Goal: Task Accomplishment & Management: Manage account settings

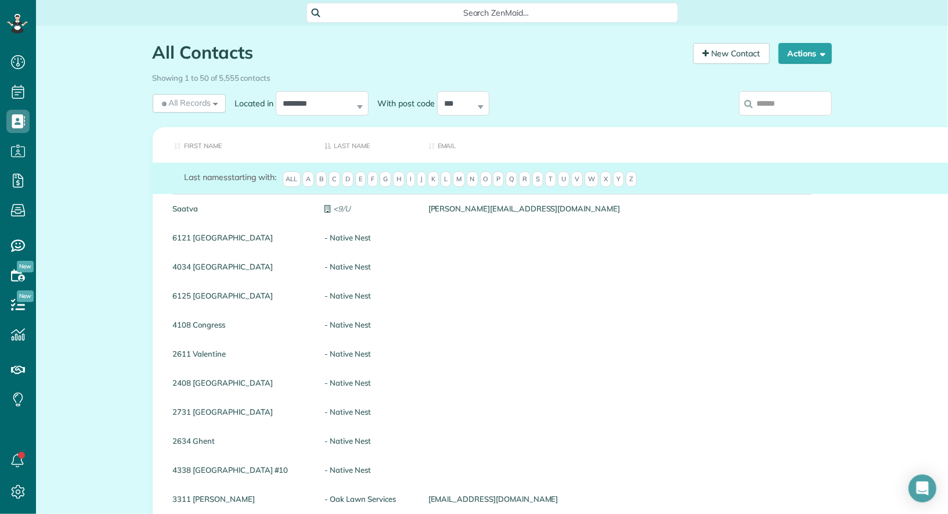
scroll to position [5, 5]
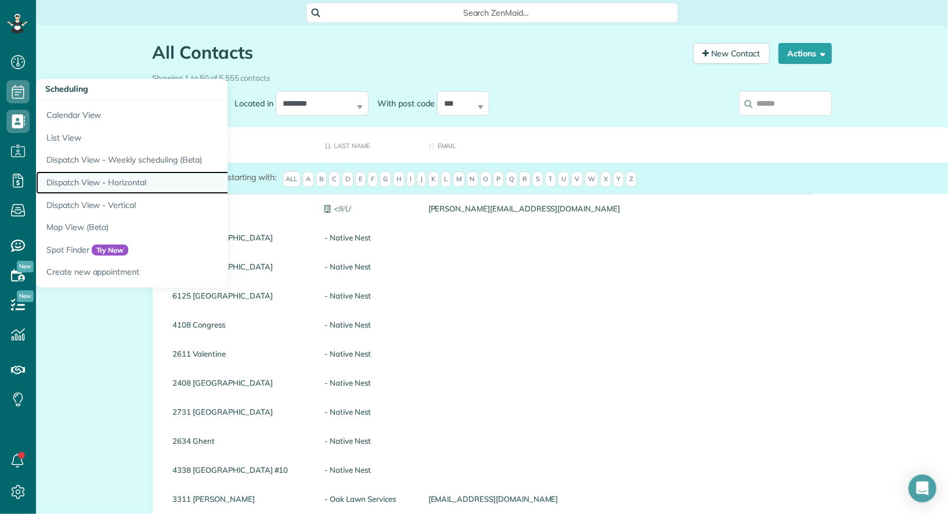
click at [132, 178] on link "Dispatch View - Horizontal" at bounding box center [181, 182] width 290 height 23
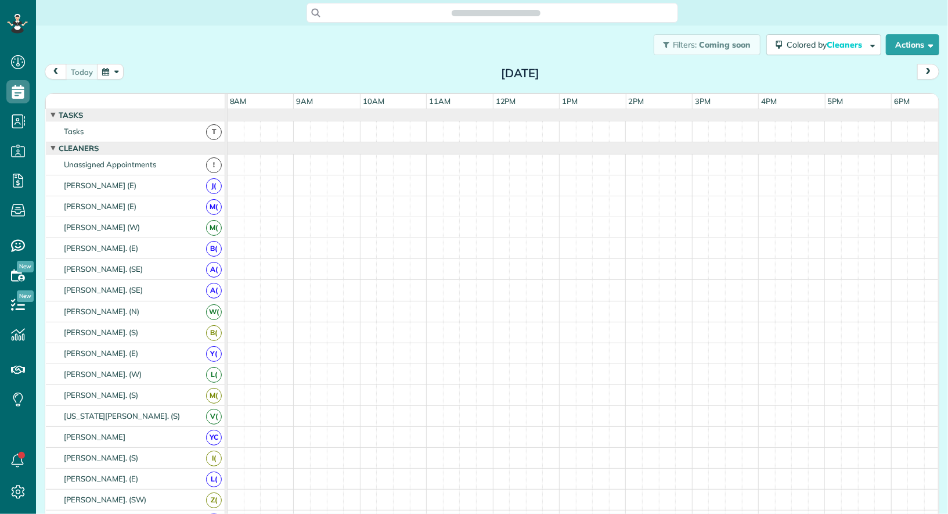
scroll to position [5, 5]
click at [114, 69] on button "button" at bounding box center [110, 72] width 27 height 16
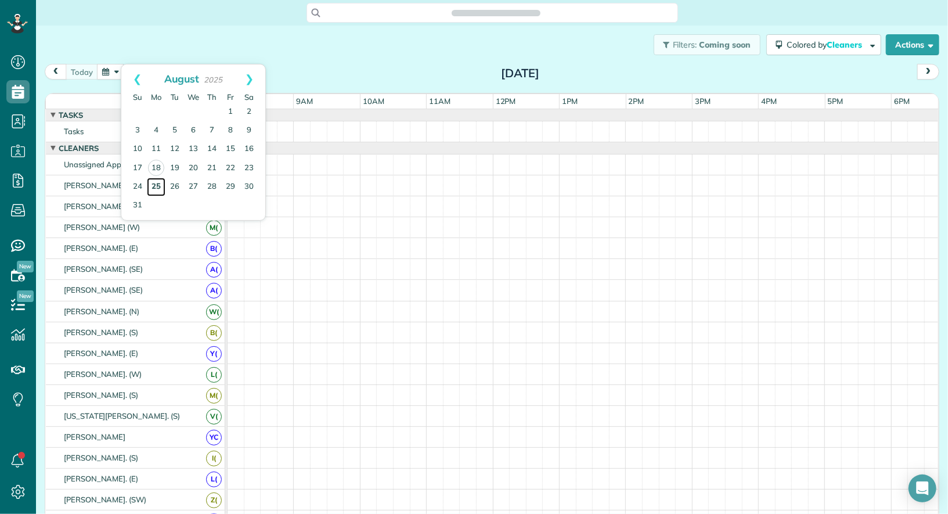
click at [153, 188] on link "25" at bounding box center [156, 187] width 19 height 19
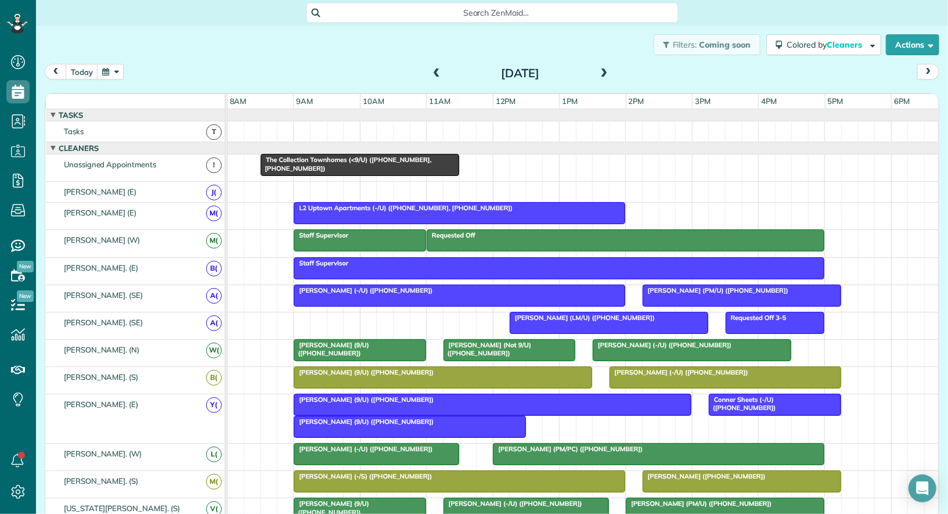
click at [325, 212] on div at bounding box center [459, 213] width 330 height 21
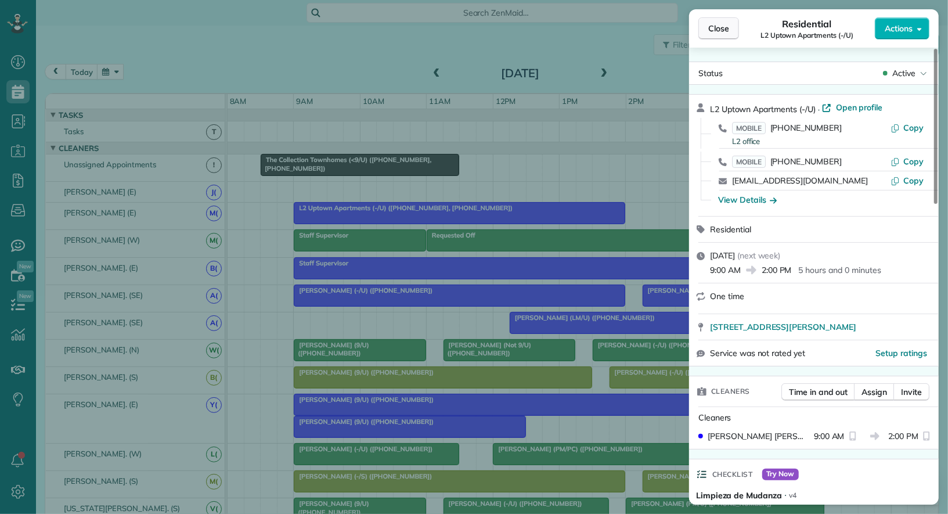
click at [715, 25] on span "Close" at bounding box center [718, 29] width 21 height 12
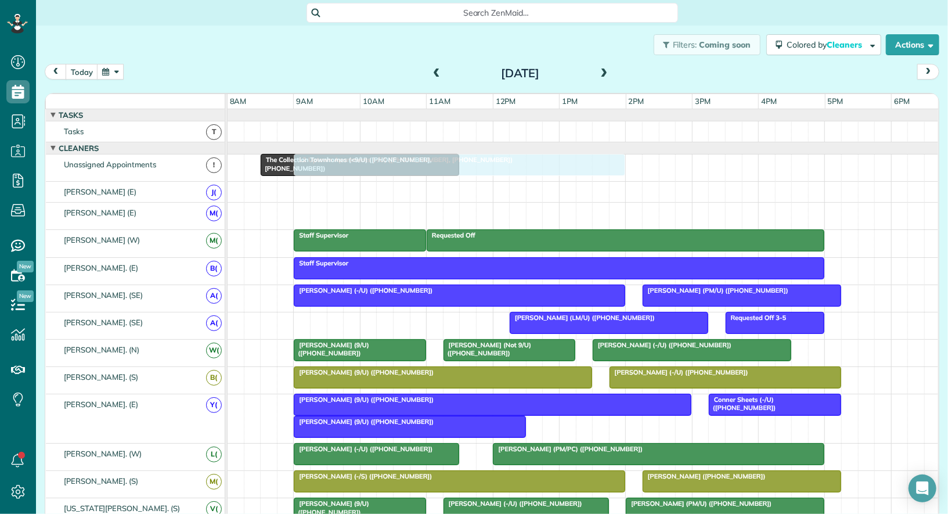
drag, startPoint x: 593, startPoint y: 214, endPoint x: 591, endPoint y: 171, distance: 43.0
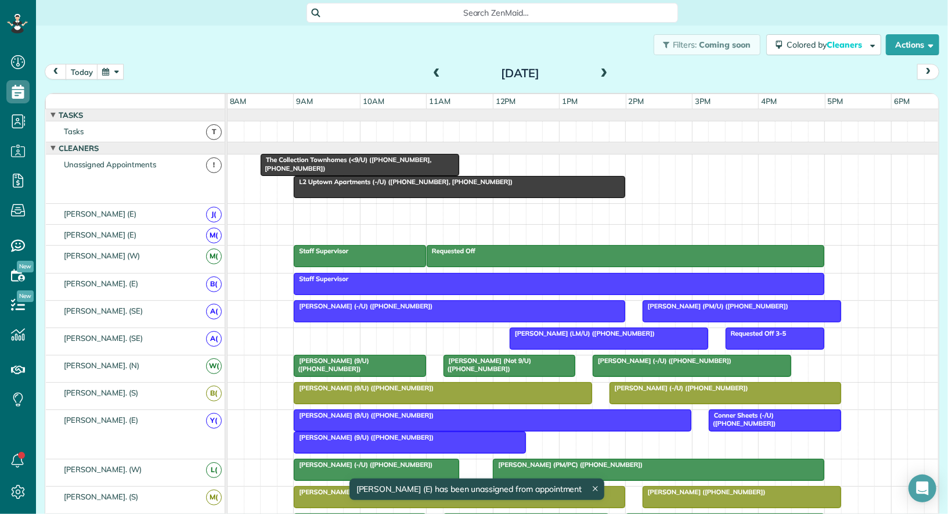
click at [488, 188] on div at bounding box center [459, 187] width 330 height 21
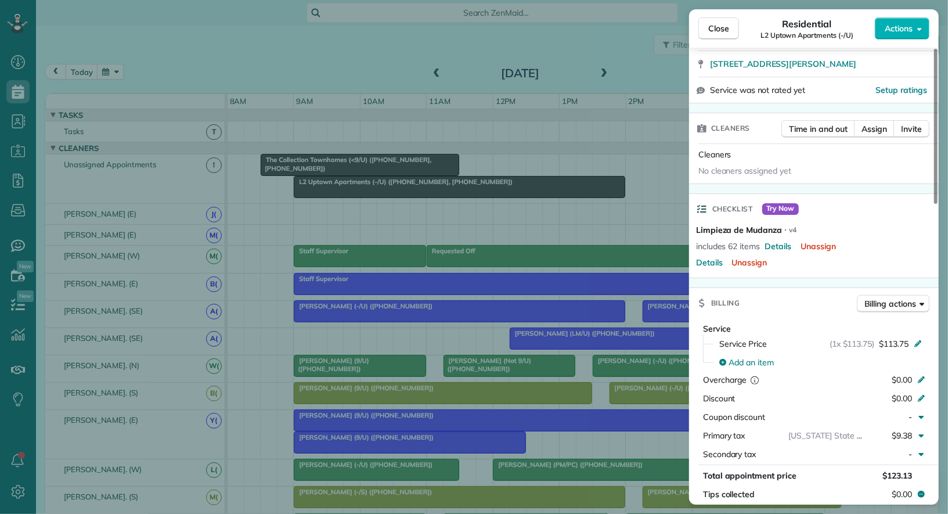
scroll to position [238, 0]
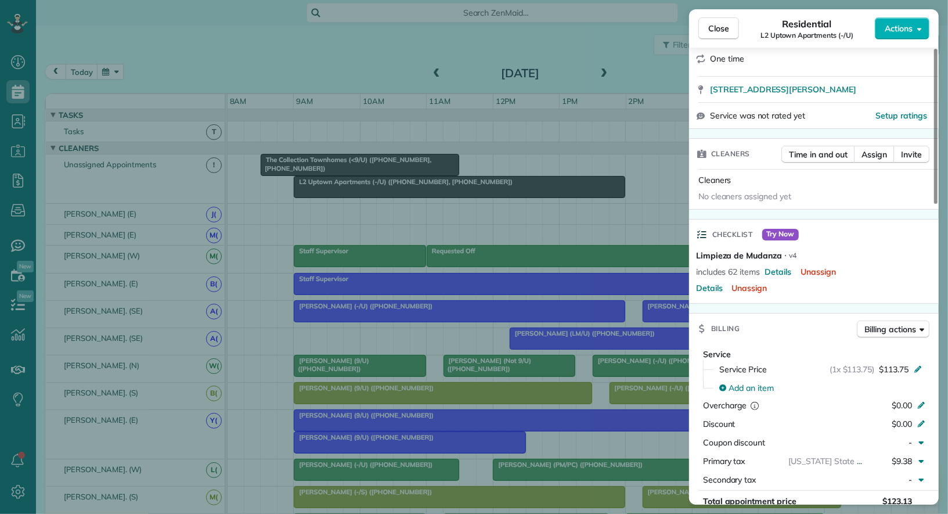
click at [18, 120] on div "Close Residential L2 Uptown Apartments (-/U) Actions Status Active L2 Uptown Ap…" at bounding box center [474, 257] width 948 height 514
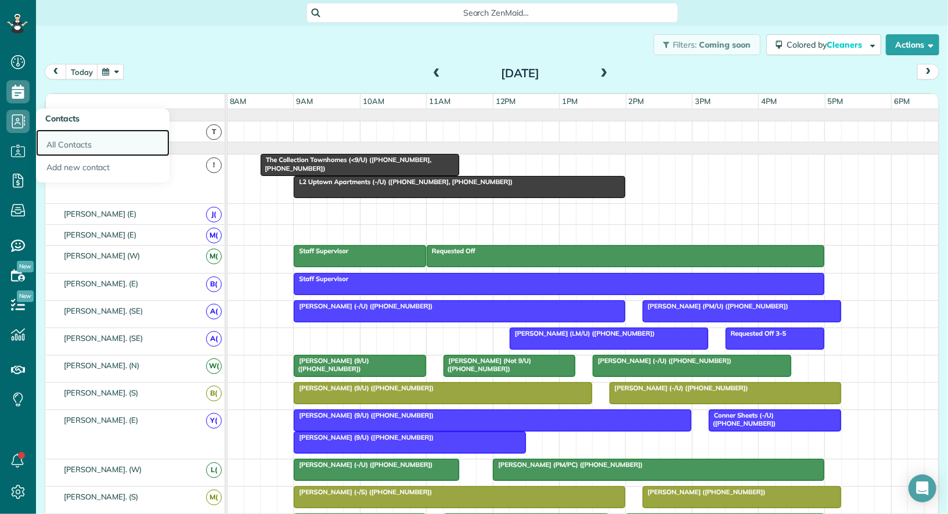
click at [65, 142] on link "All Contacts" at bounding box center [103, 142] width 134 height 27
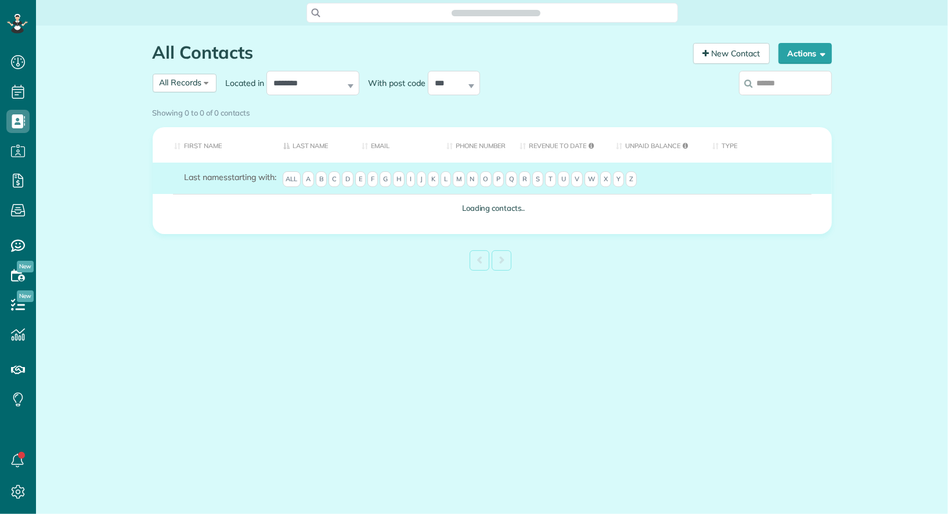
scroll to position [5, 5]
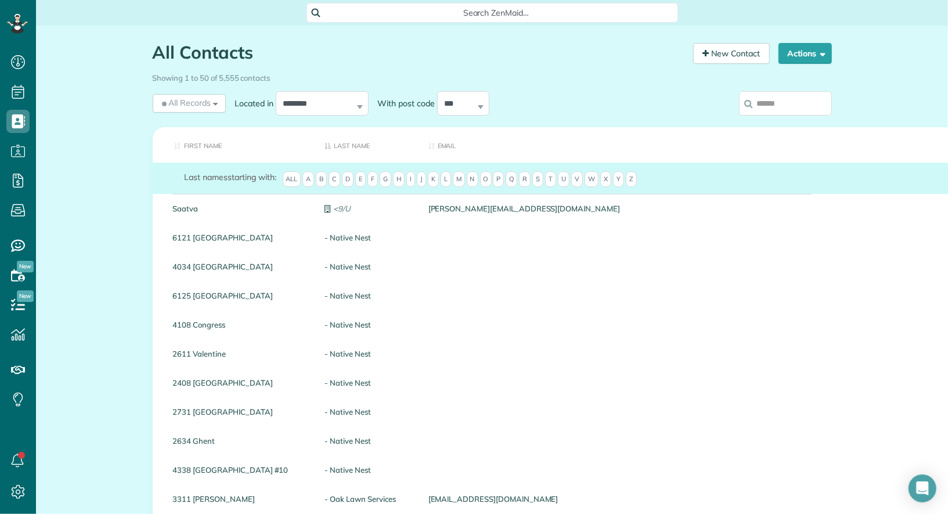
click at [782, 109] on input "search" at bounding box center [785, 103] width 93 height 24
type input "**********"
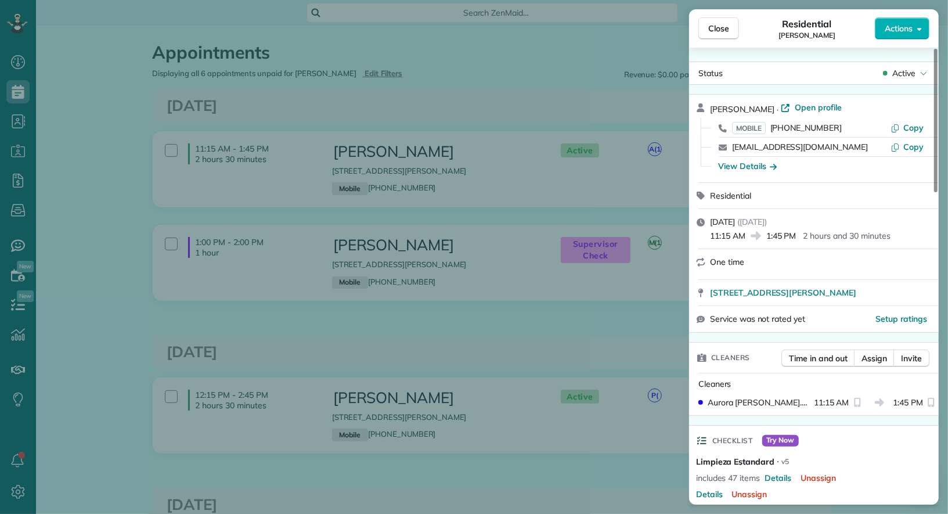
scroll to position [878, 0]
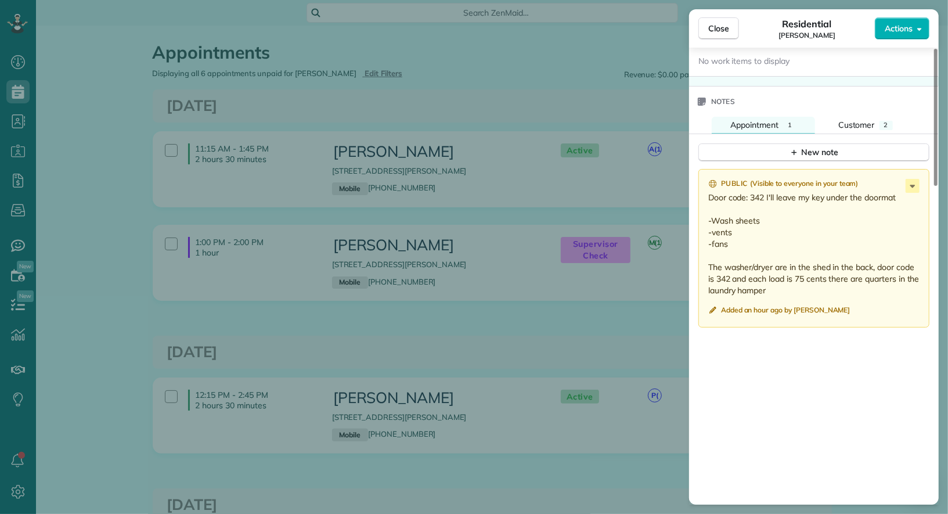
click at [51, 228] on div "Close Residential Olivia Whitfield Actions Status Active Olivia Whitfield · Ope…" at bounding box center [474, 257] width 948 height 514
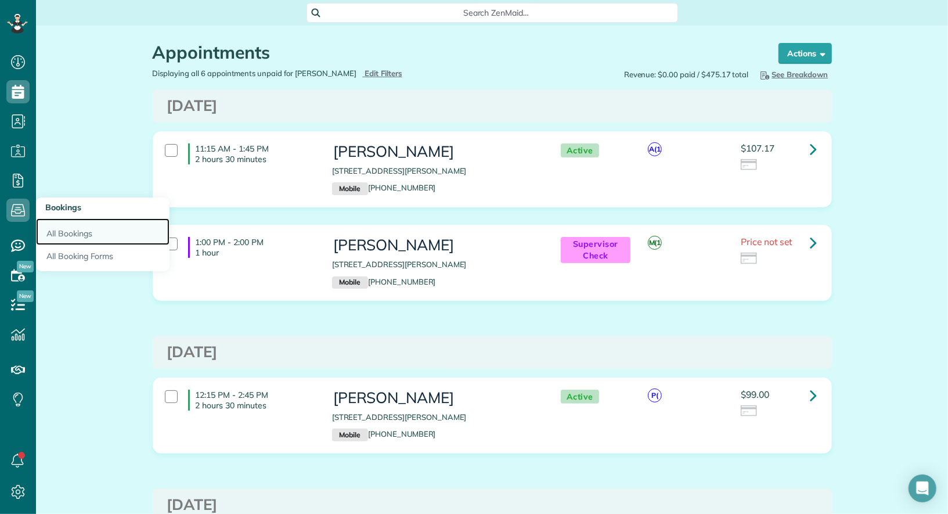
click at [61, 227] on link "All Bookings" at bounding box center [103, 231] width 134 height 27
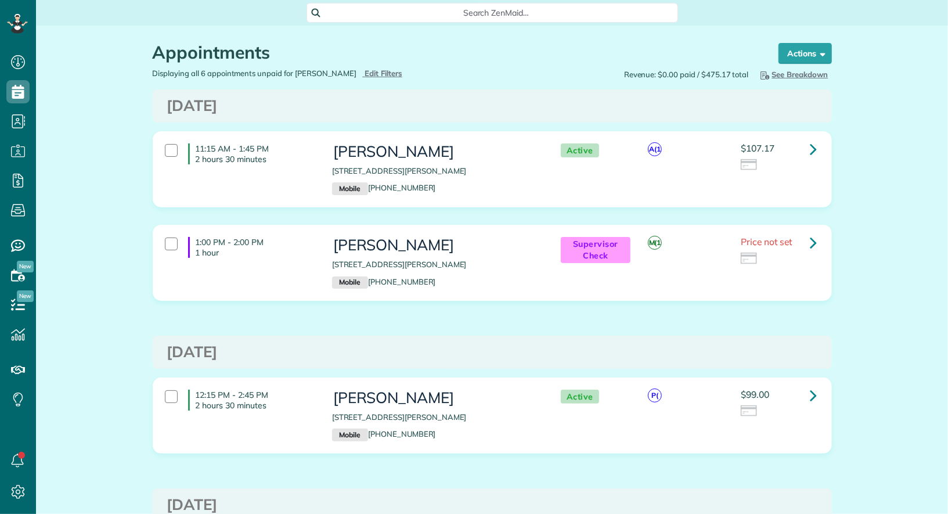
scroll to position [5, 5]
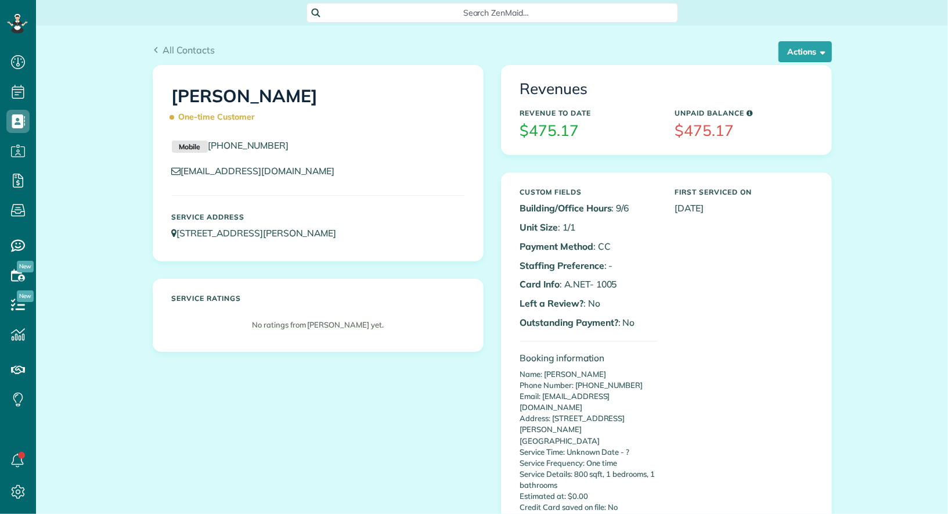
scroll to position [5, 5]
click at [816, 48] on button "Actions" at bounding box center [805, 51] width 53 height 21
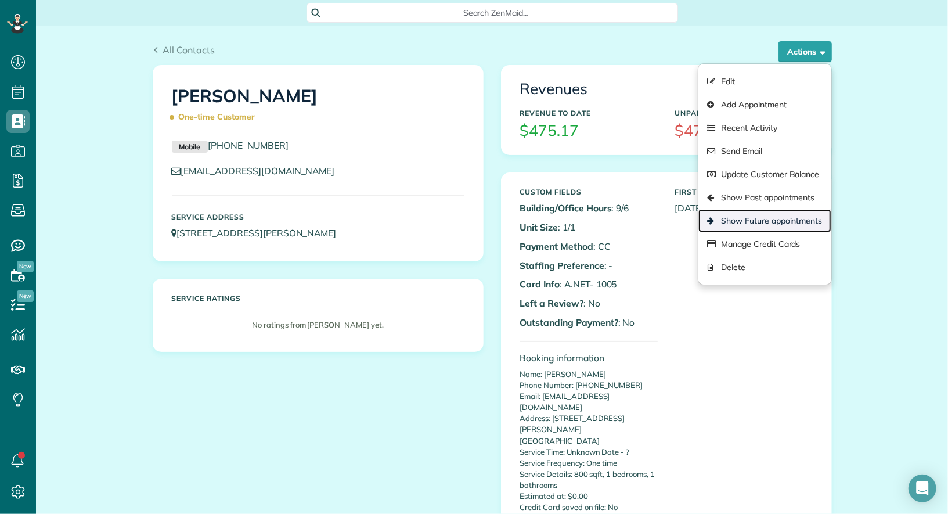
click at [778, 216] on link "Show Future appointments" at bounding box center [765, 220] width 132 height 23
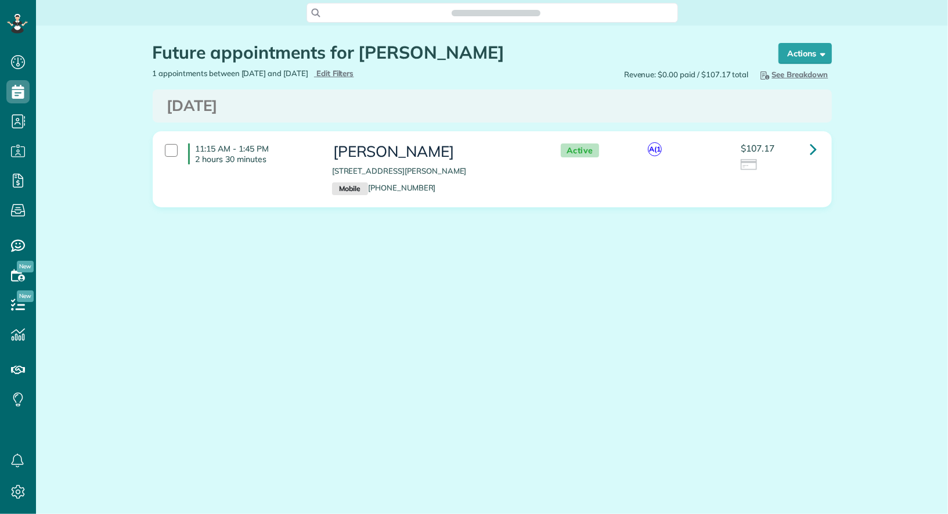
scroll to position [514, 35]
click at [811, 149] on icon at bounding box center [814, 149] width 7 height 20
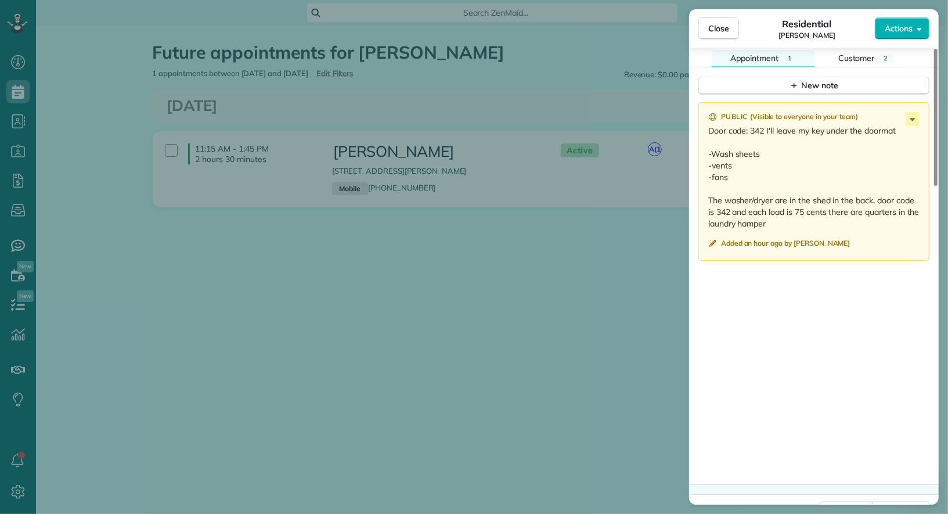
scroll to position [942, 0]
click at [713, 25] on span "Close" at bounding box center [718, 29] width 21 height 12
